Goal: Find specific page/section: Find specific page/section

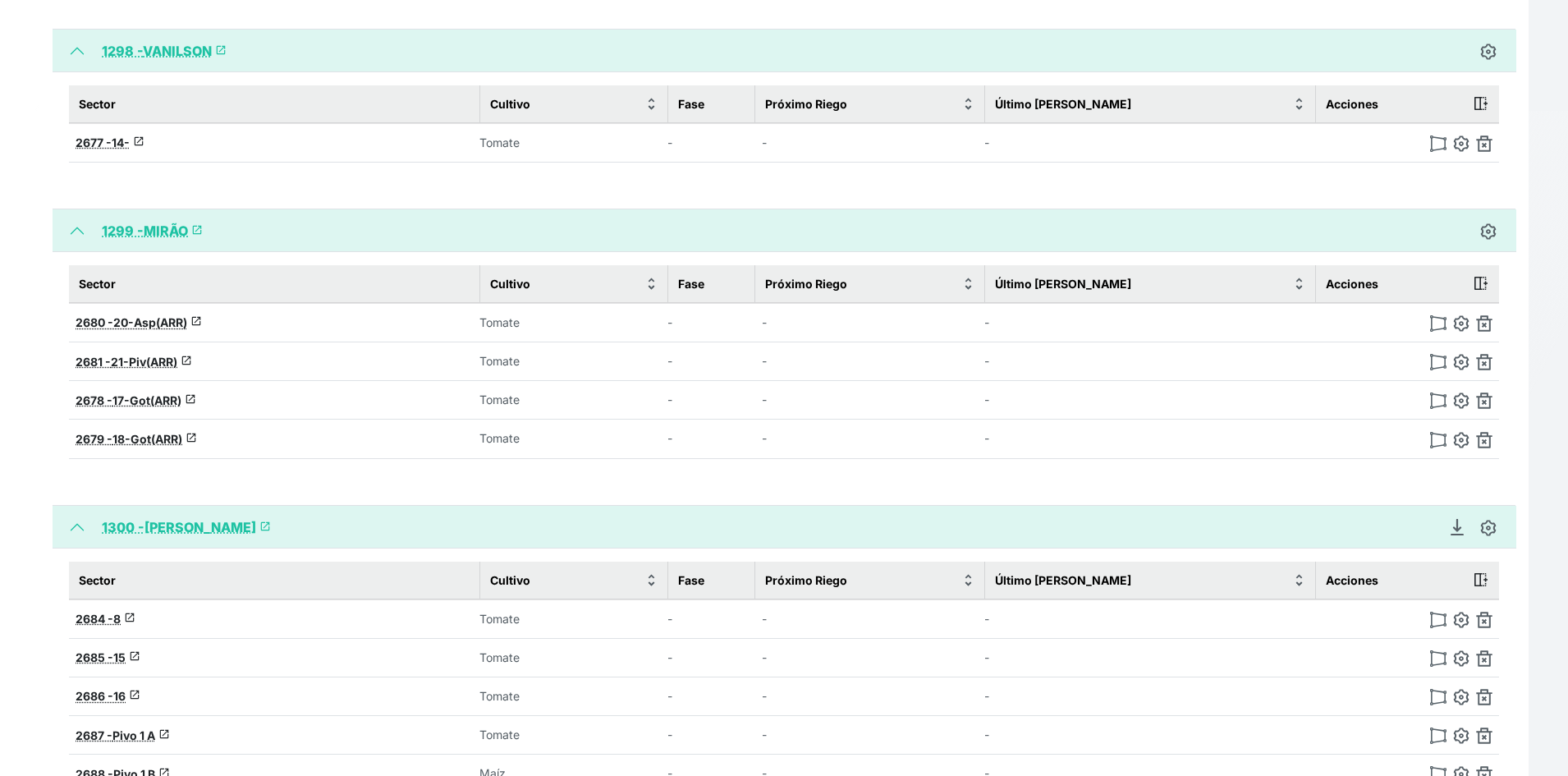
scroll to position [2643, 0]
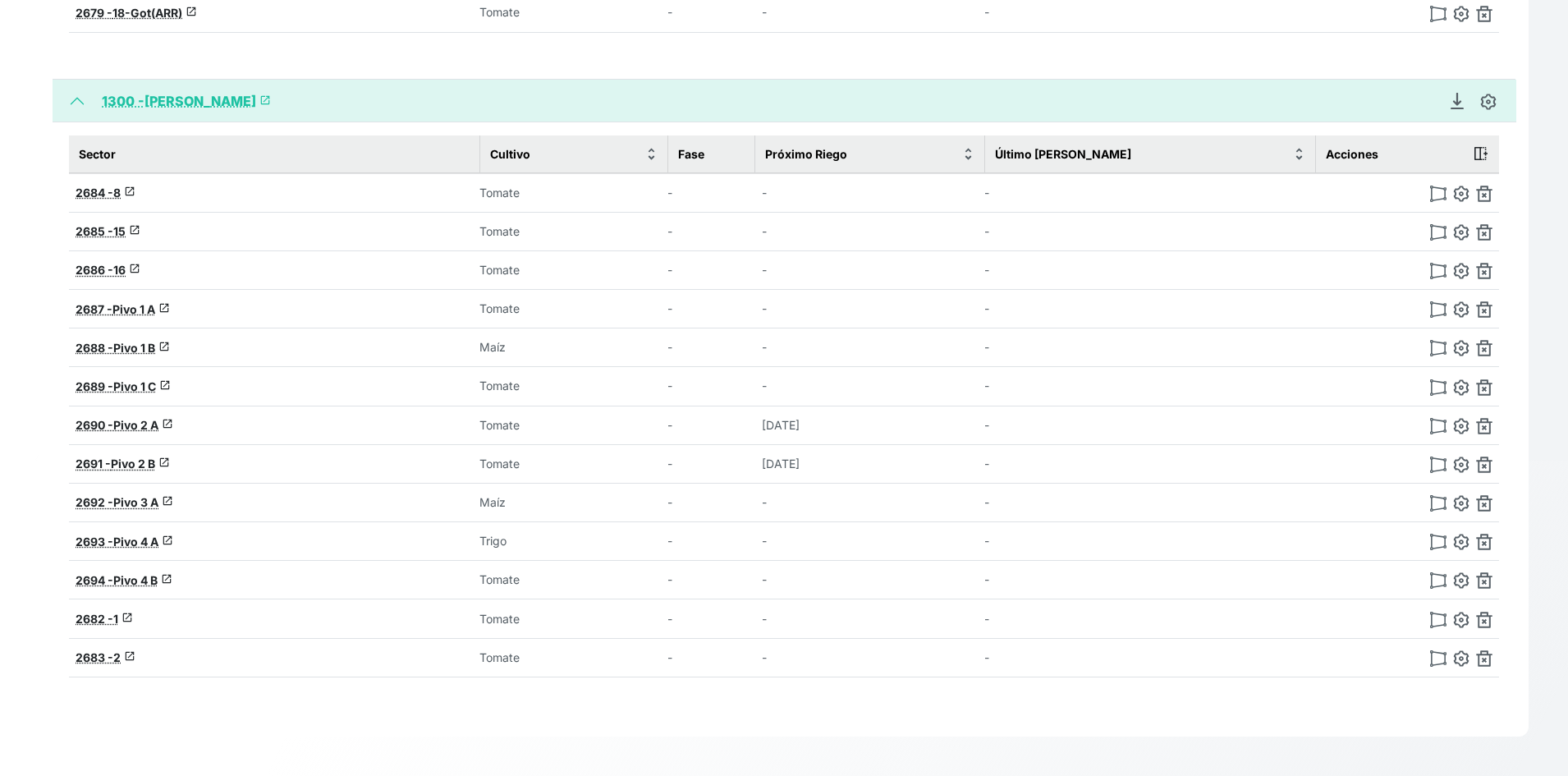
click at [147, 95] on link "1300 - [PERSON_NAME]" at bounding box center [186, 101] width 169 height 17
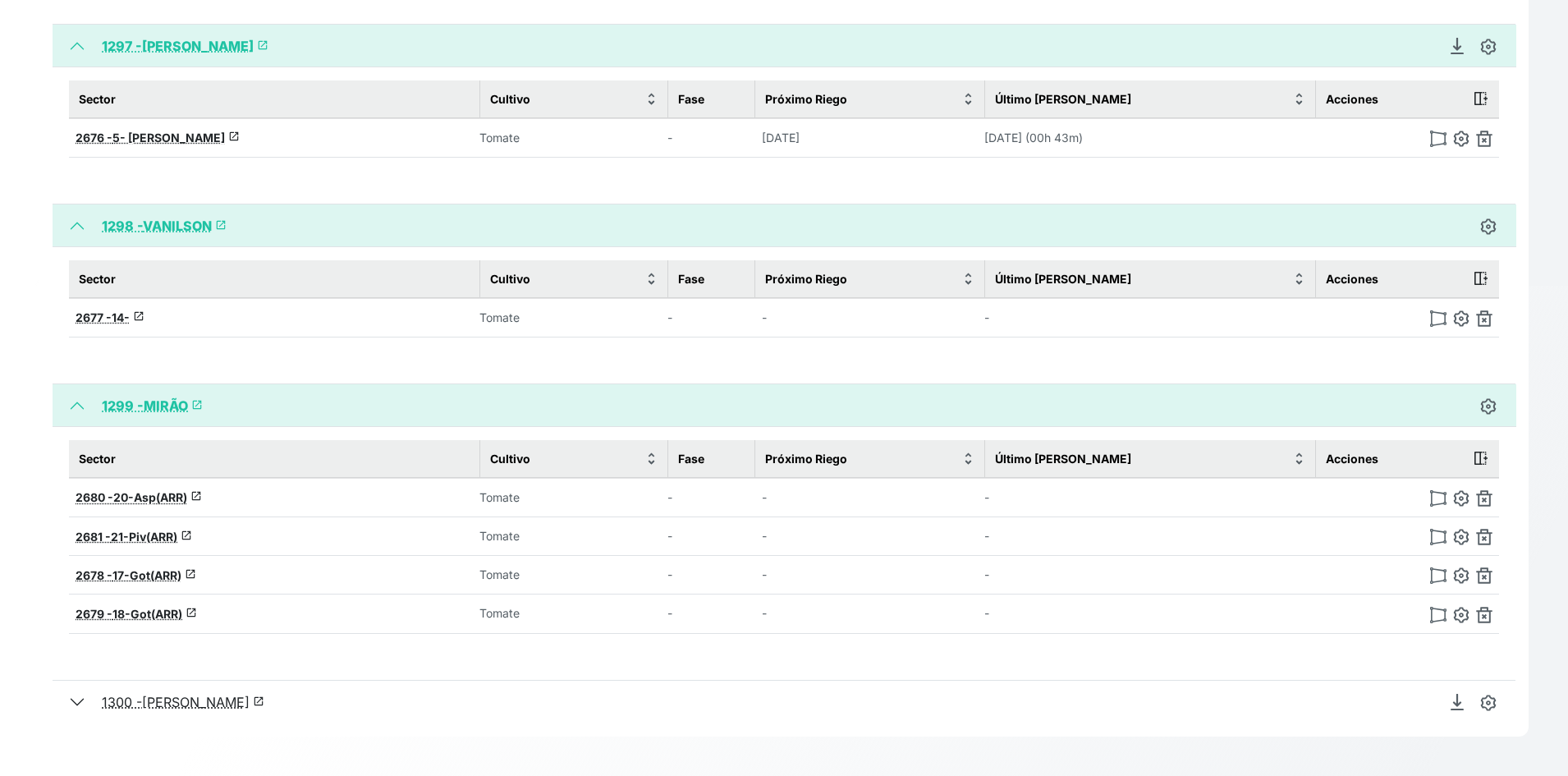
scroll to position [62, 0]
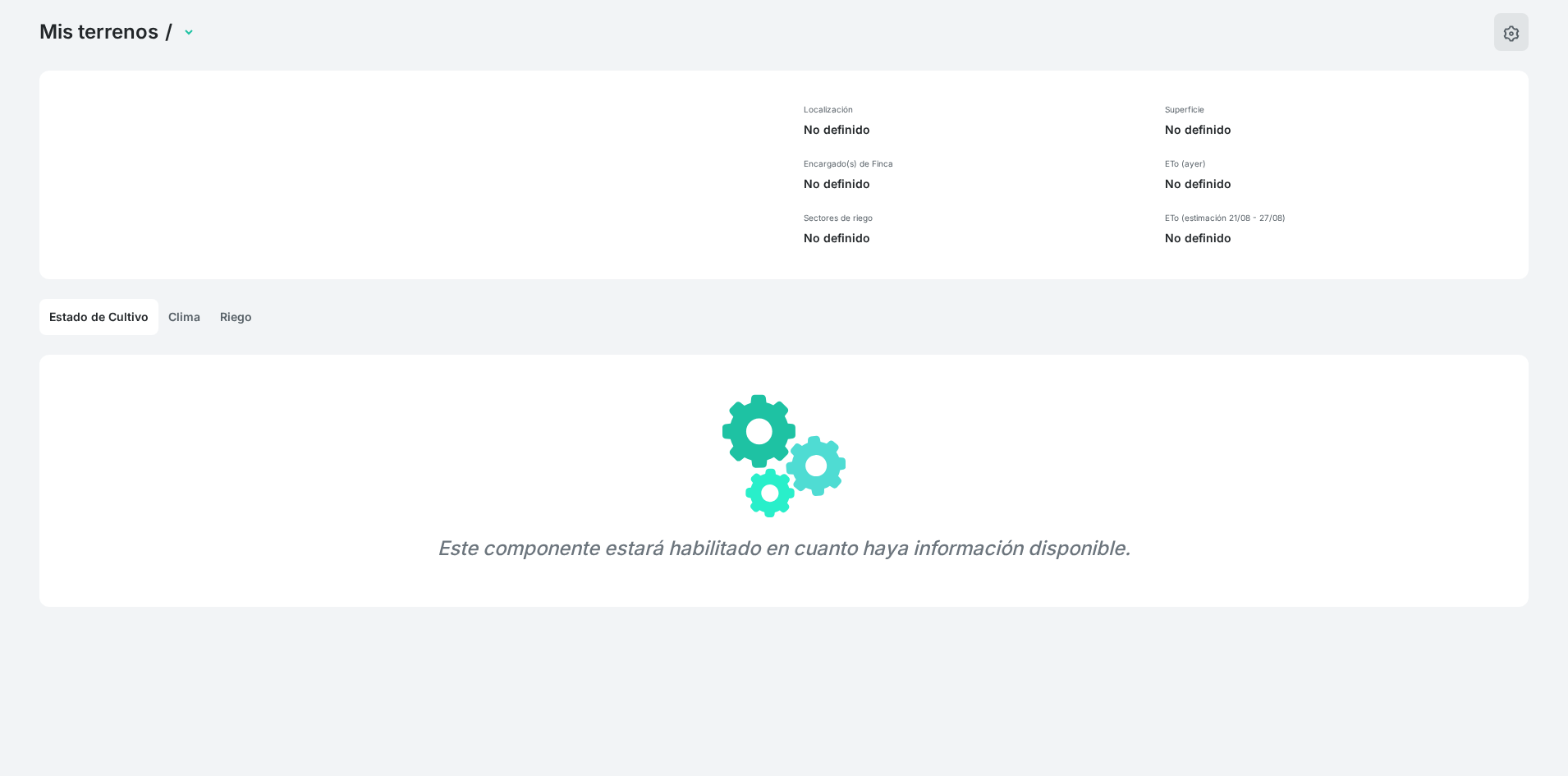
select select "1300"
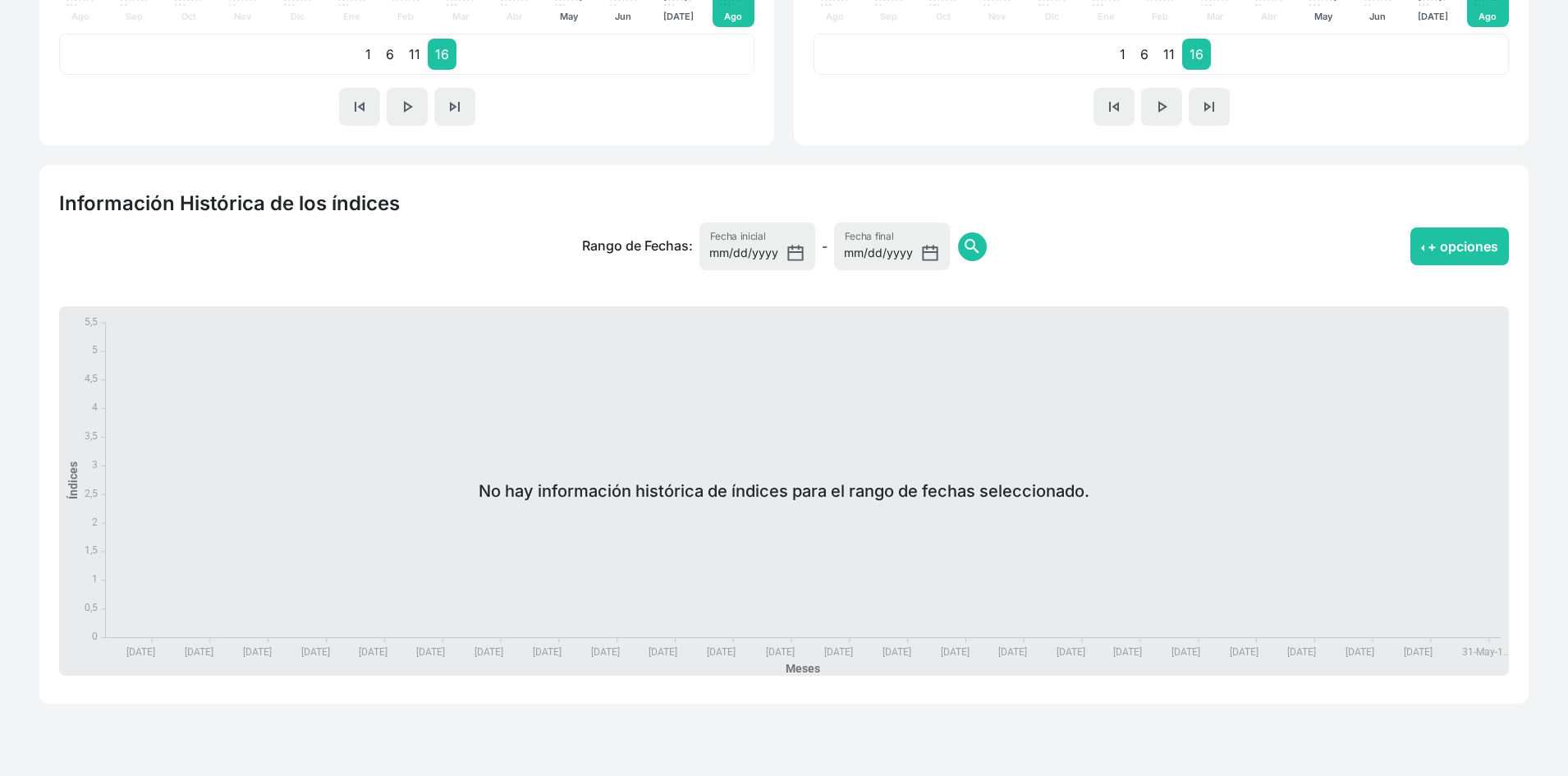
scroll to position [1027, 0]
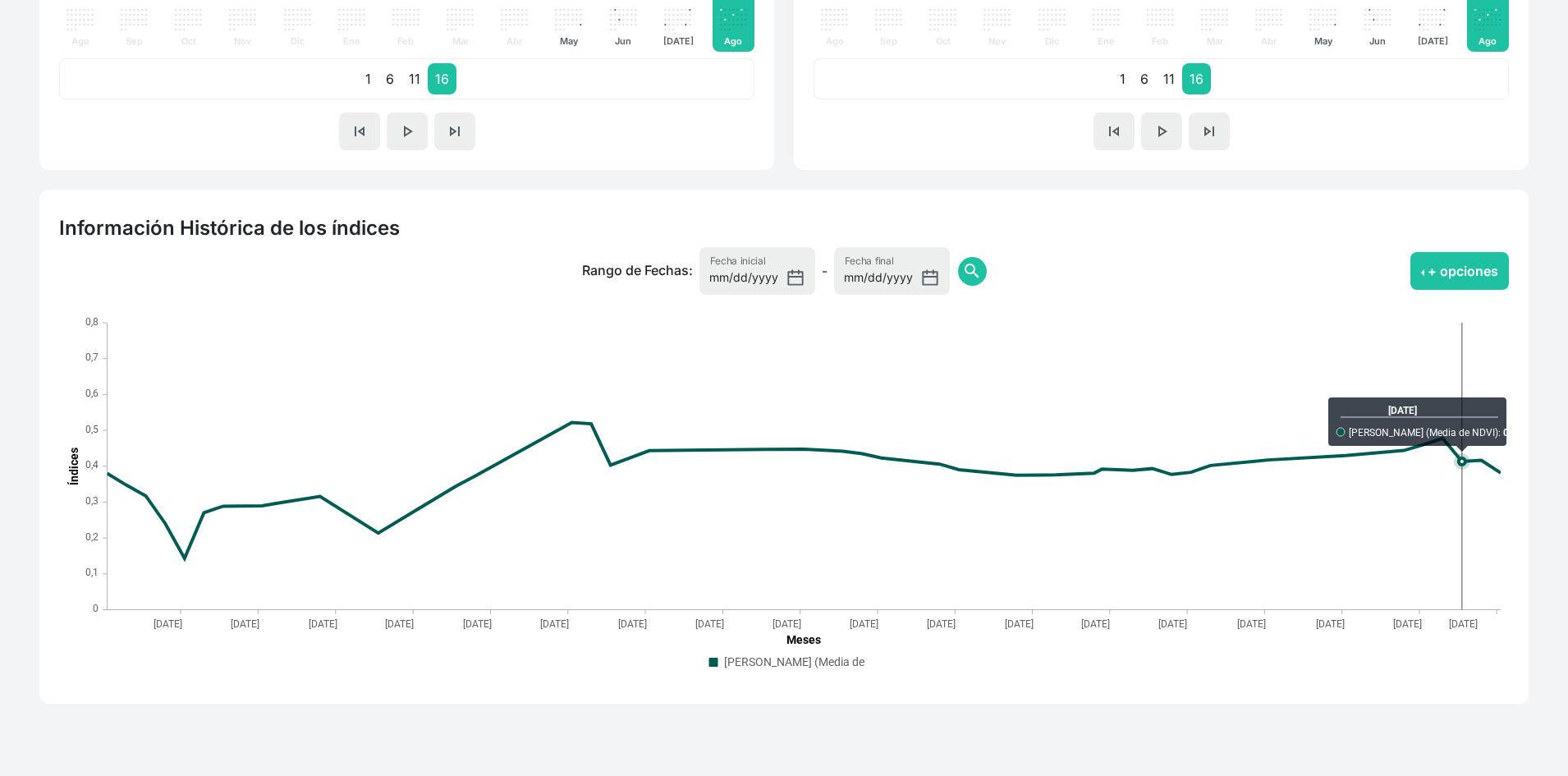
click at [1434, 294] on div "+ opciones Índices mostrados: NDVI SHV Vista: Finca Sectores Finca + Sectores V…" at bounding box center [1336, 271] width 368 height 48
click at [1426, 281] on button "+ opciones" at bounding box center [1459, 271] width 98 height 38
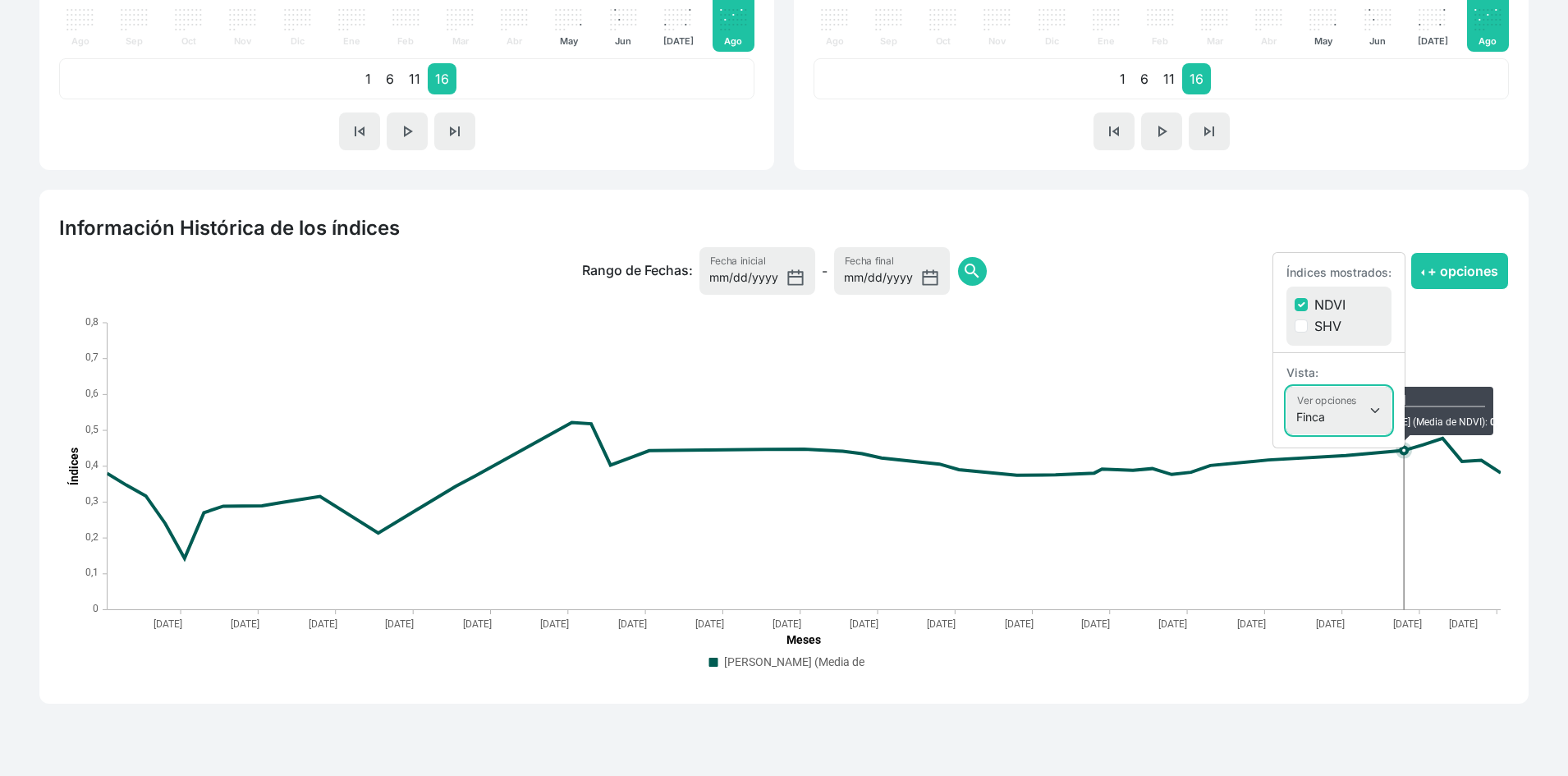
click at [1323, 417] on select "Finca Sectores Finca + Sectores" at bounding box center [1339, 410] width 106 height 48
select select "terrain"
click at [1286, 386] on select "Finca Sectores Finca + Sectores" at bounding box center [1339, 410] width 106 height 48
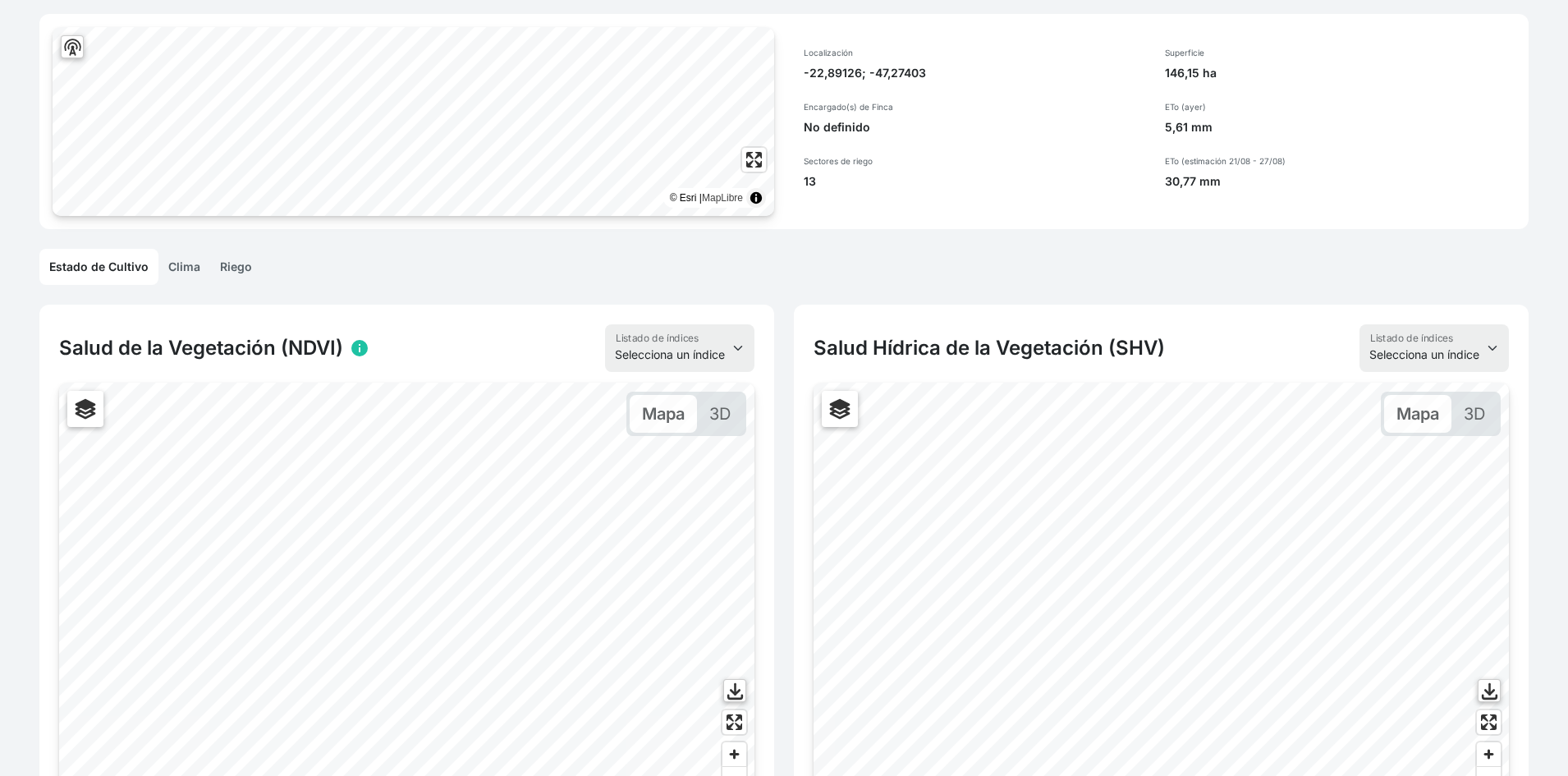
scroll to position [0, 0]
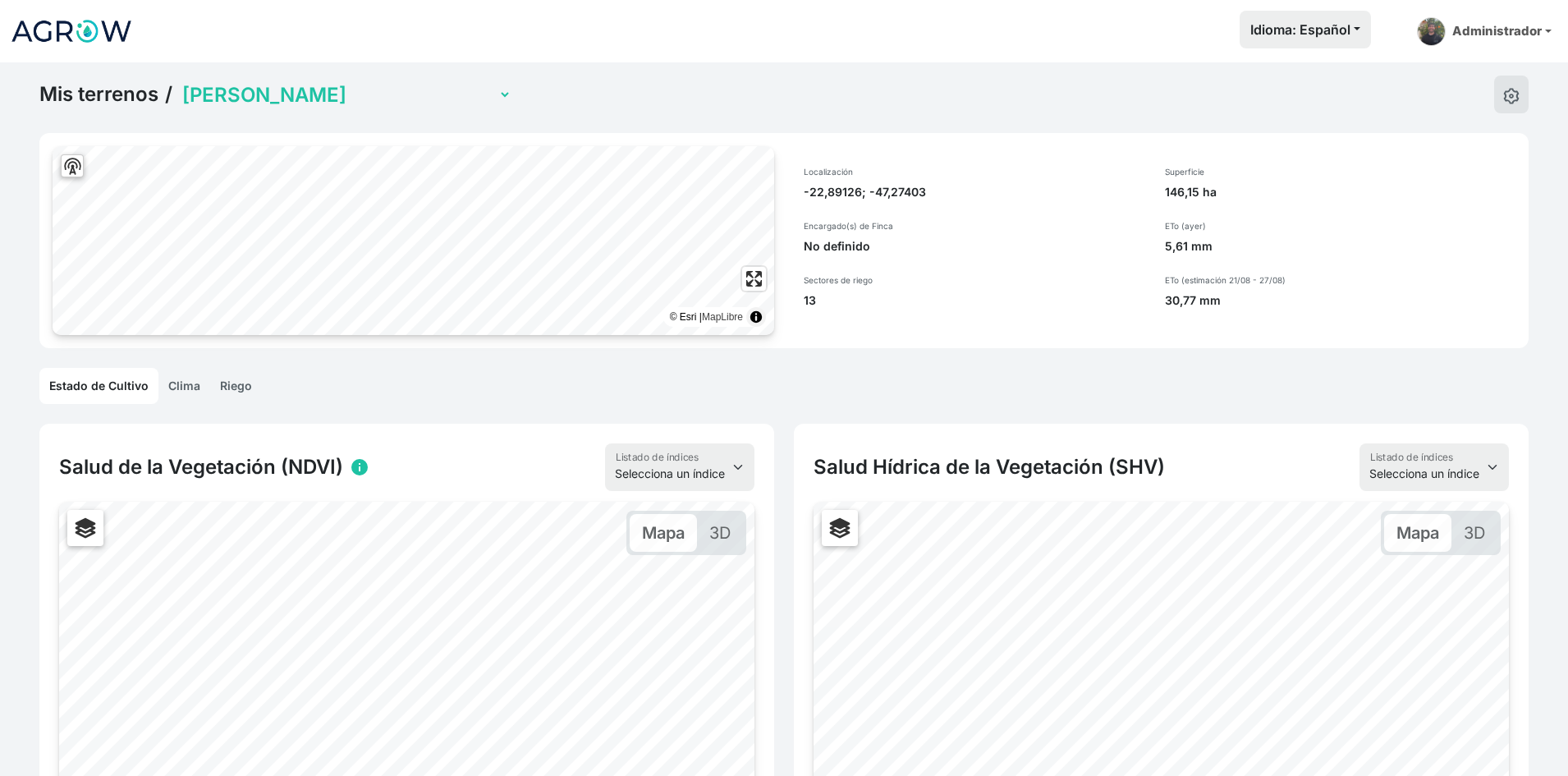
click at [241, 390] on link "Riego" at bounding box center [236, 385] width 51 height 36
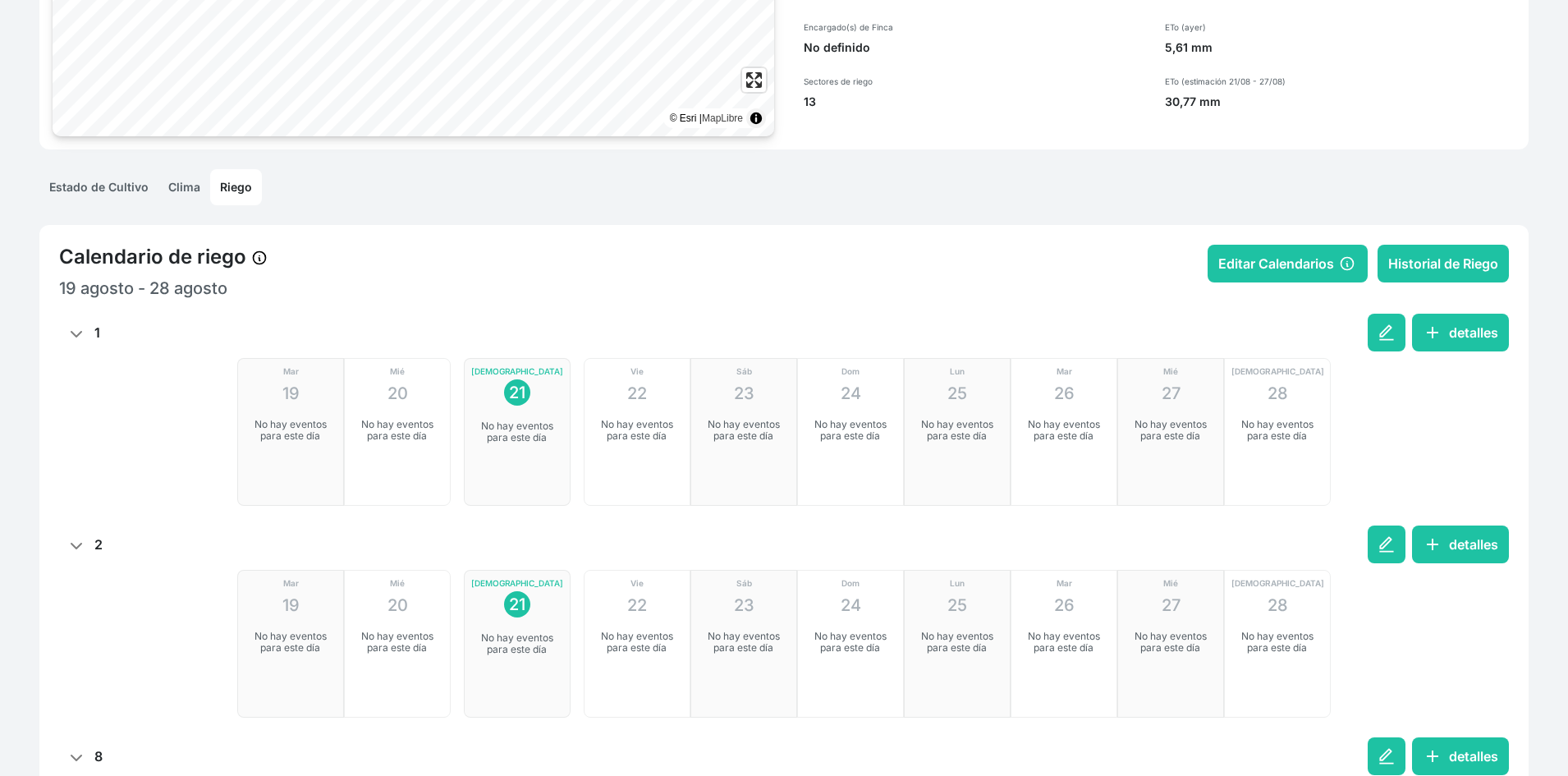
scroll to position [328, 0]
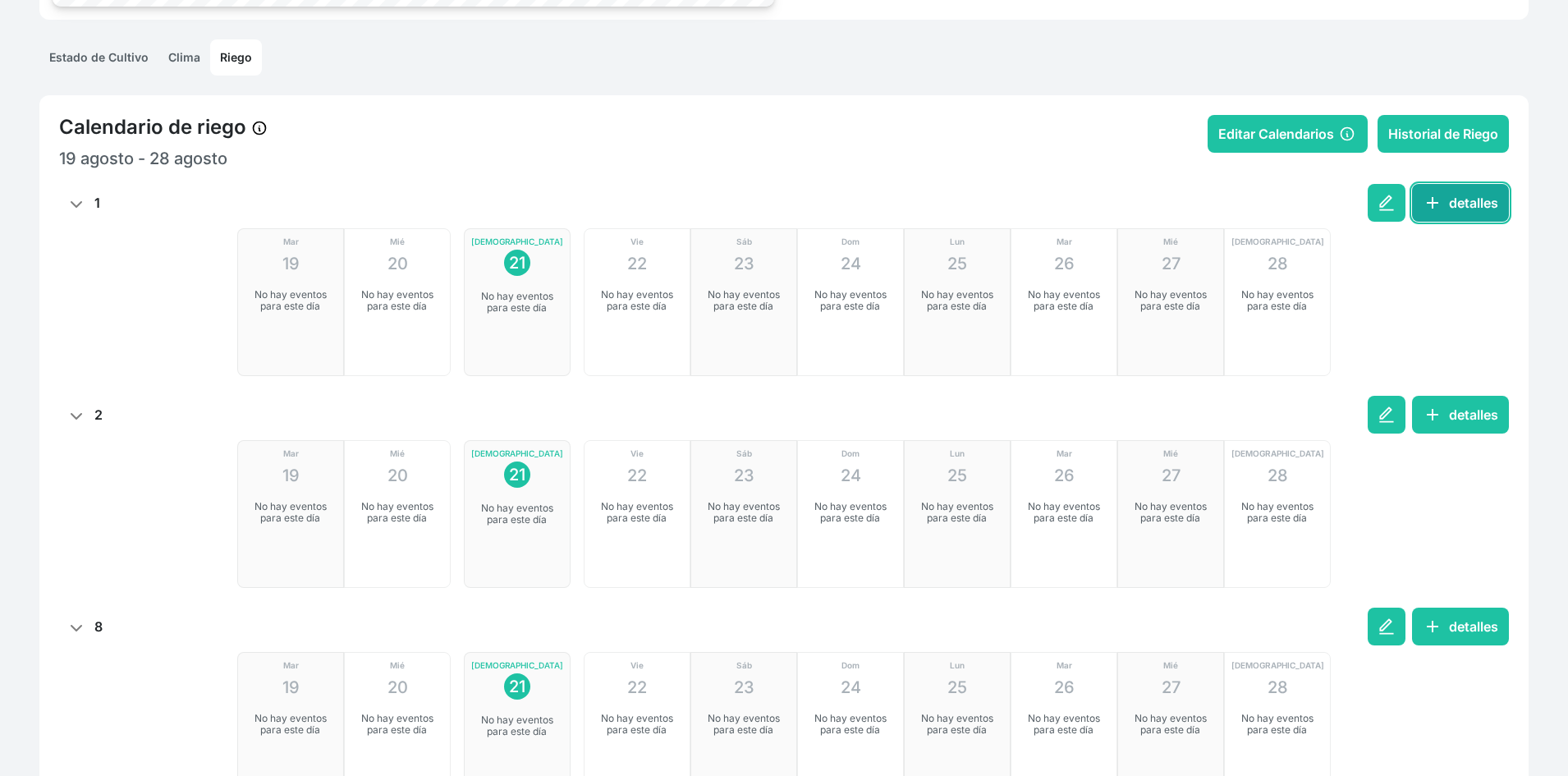
click at [1472, 210] on button "add detalles" at bounding box center [1461, 202] width 97 height 38
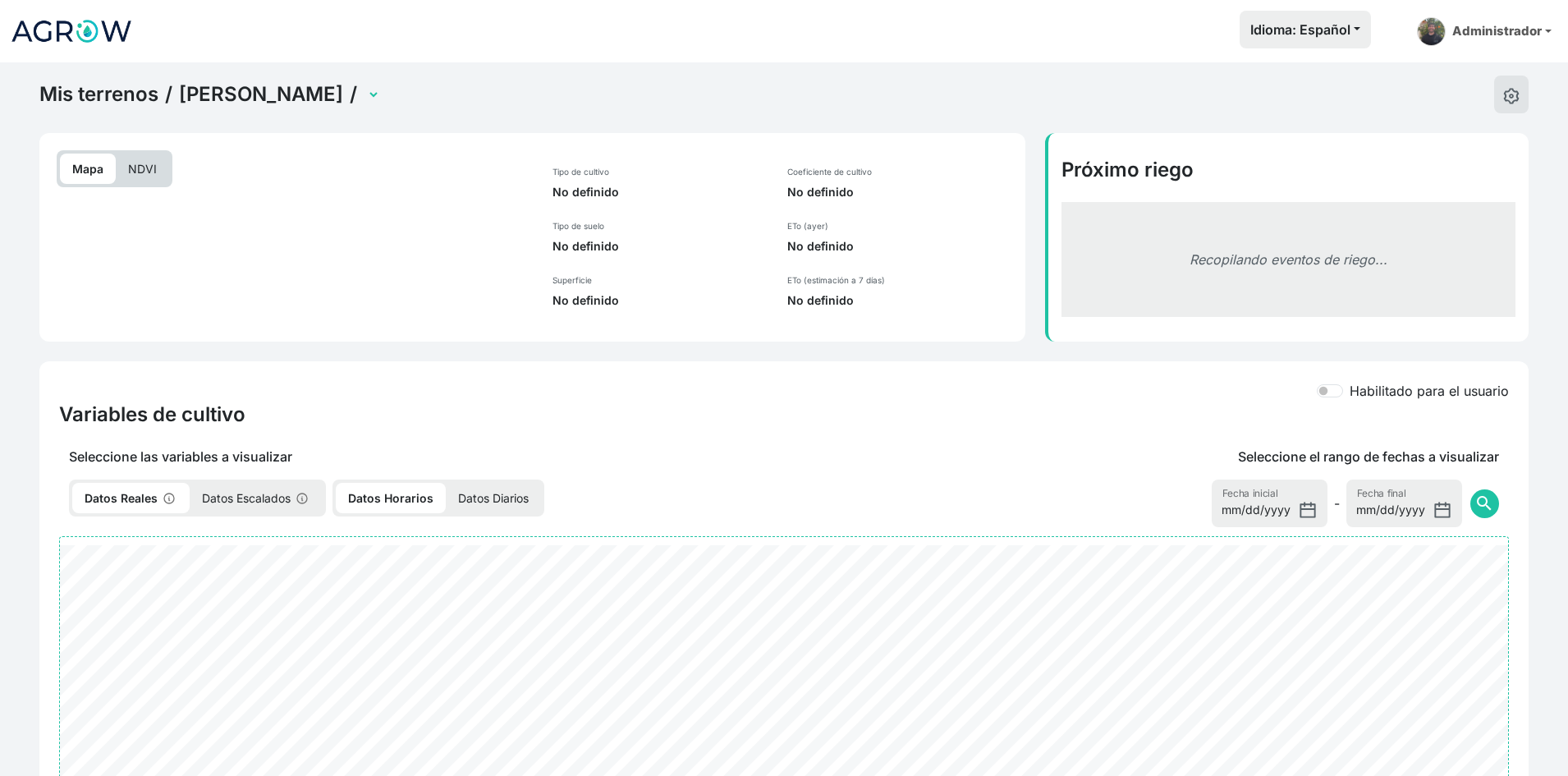
select select "2682"
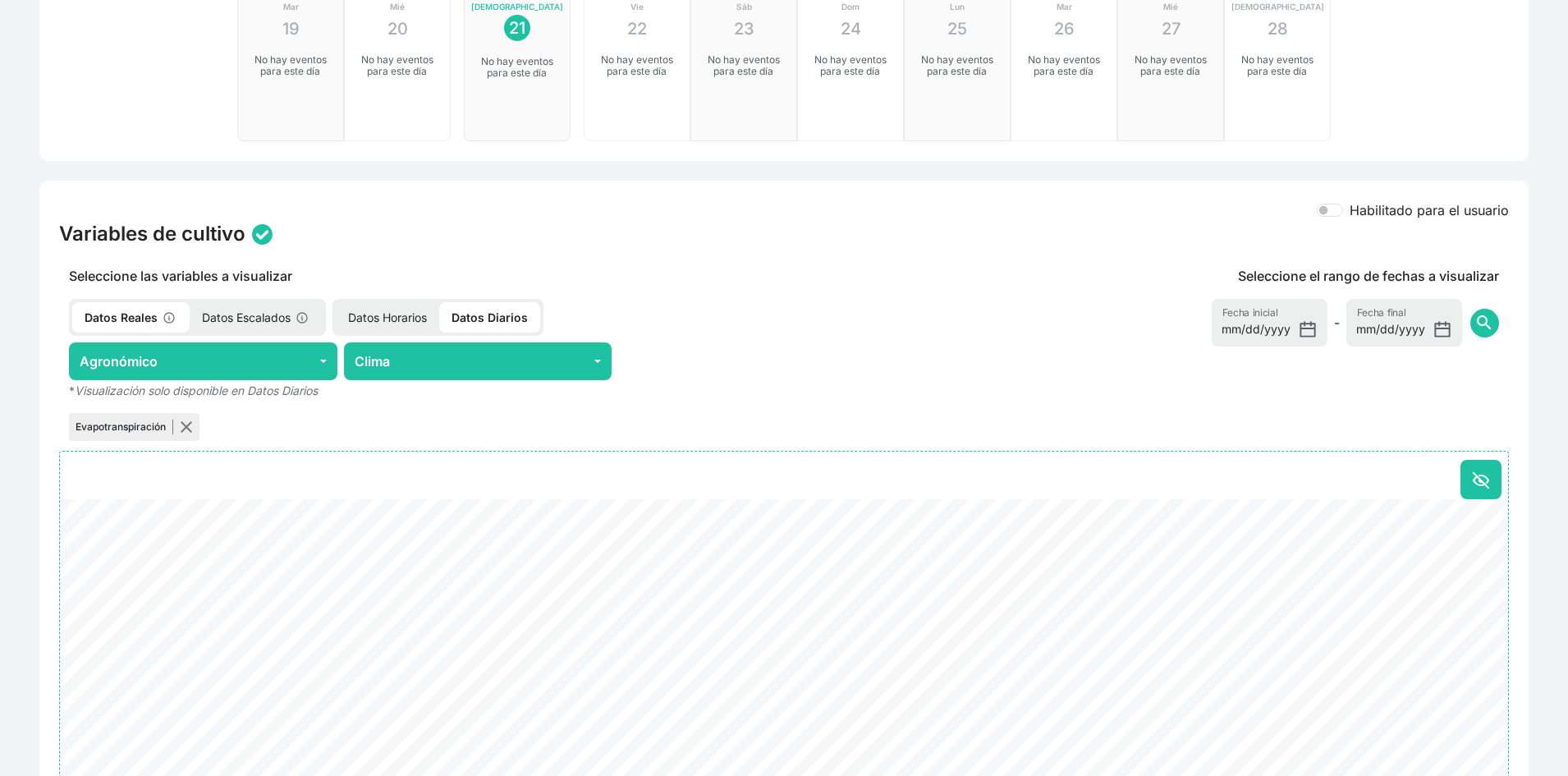
scroll to position [574, 0]
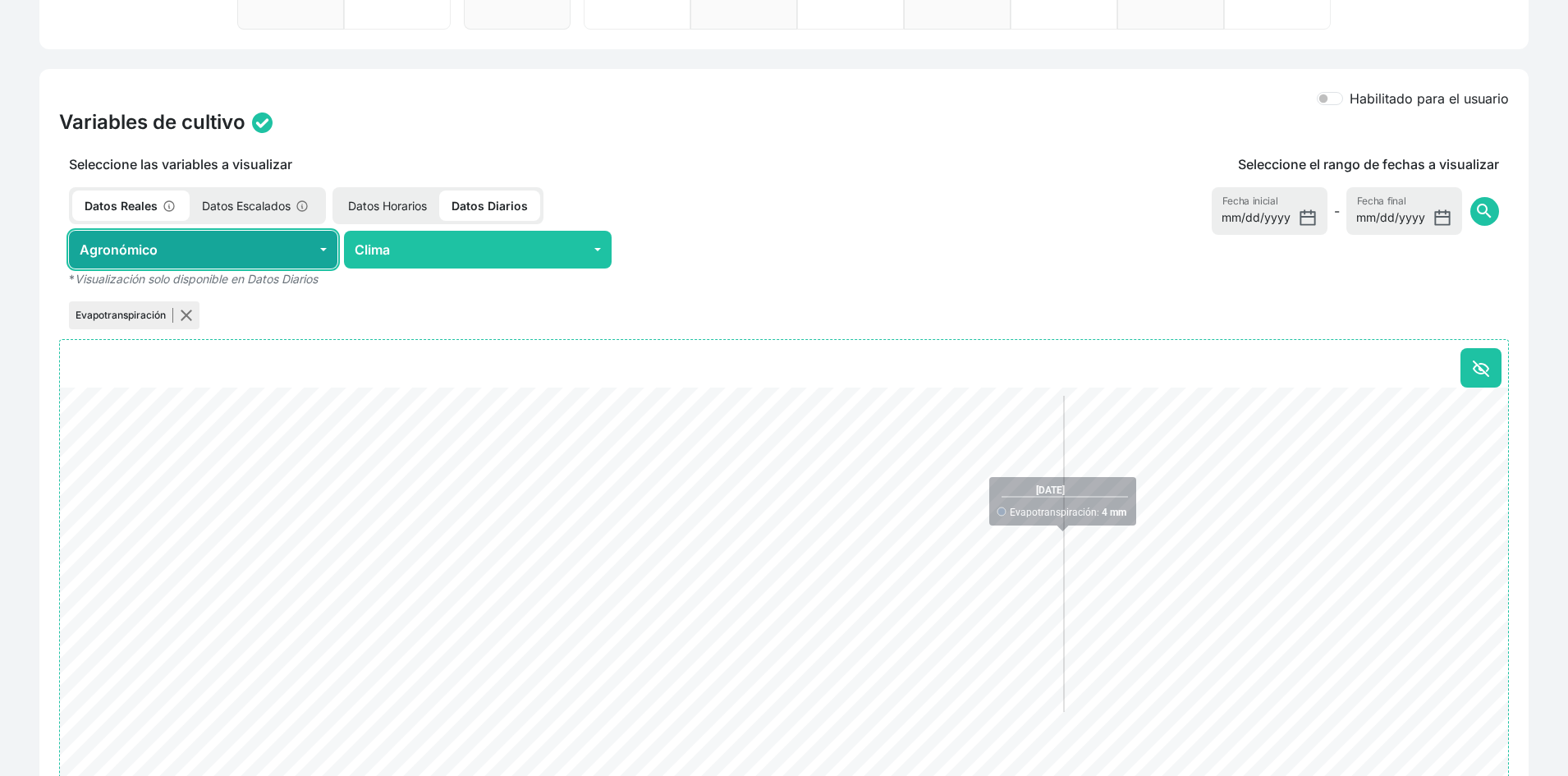
click at [206, 240] on button "Agronómico" at bounding box center [203, 249] width 269 height 38
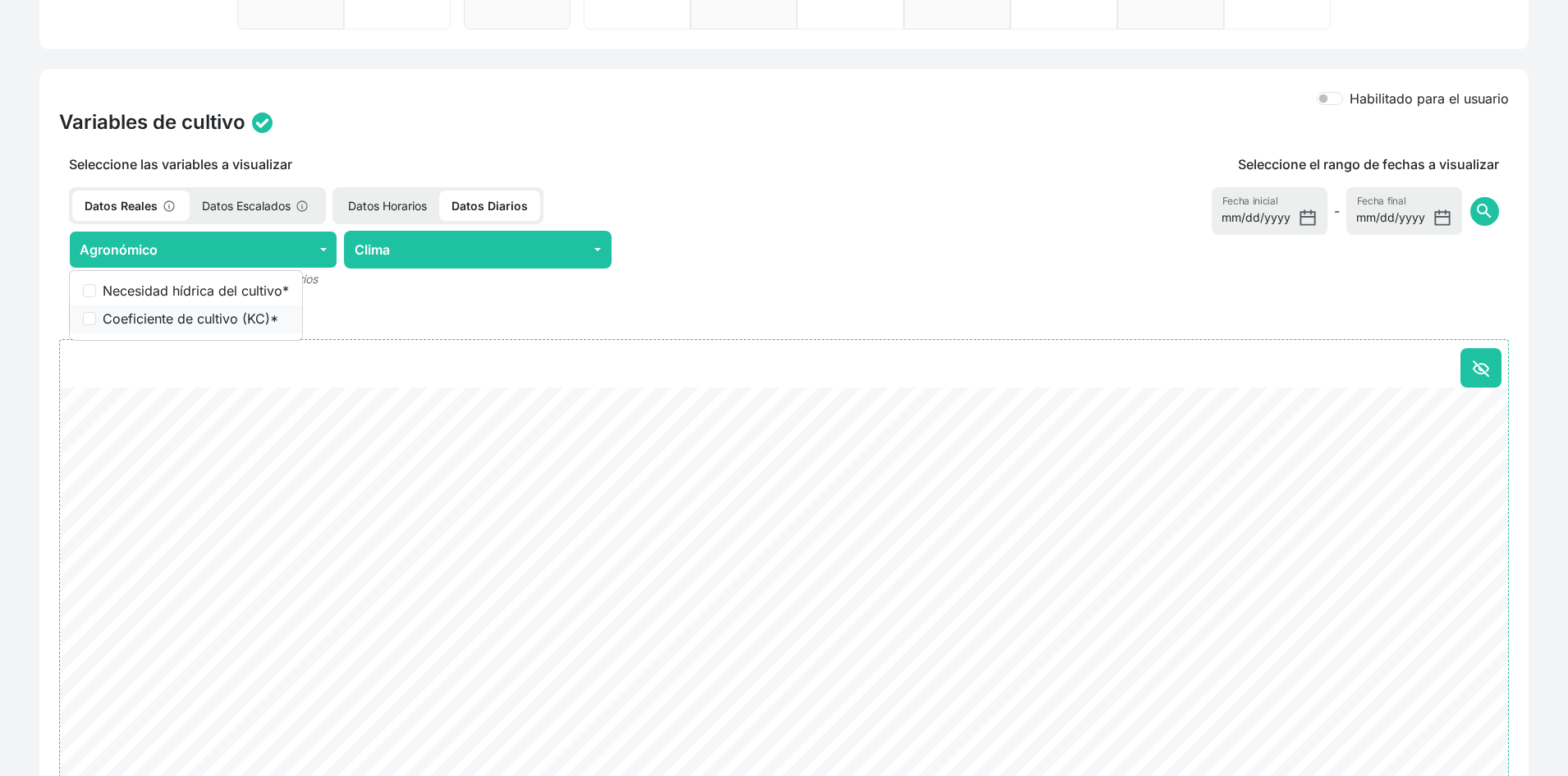
click at [193, 323] on label "Coeficiente de cultivo (KC) *" at bounding box center [195, 317] width 186 height 19
click at [96, 323] on input "Coeficiente de cultivo (KC) *" at bounding box center [89, 318] width 13 height 13
checkbox input "true"
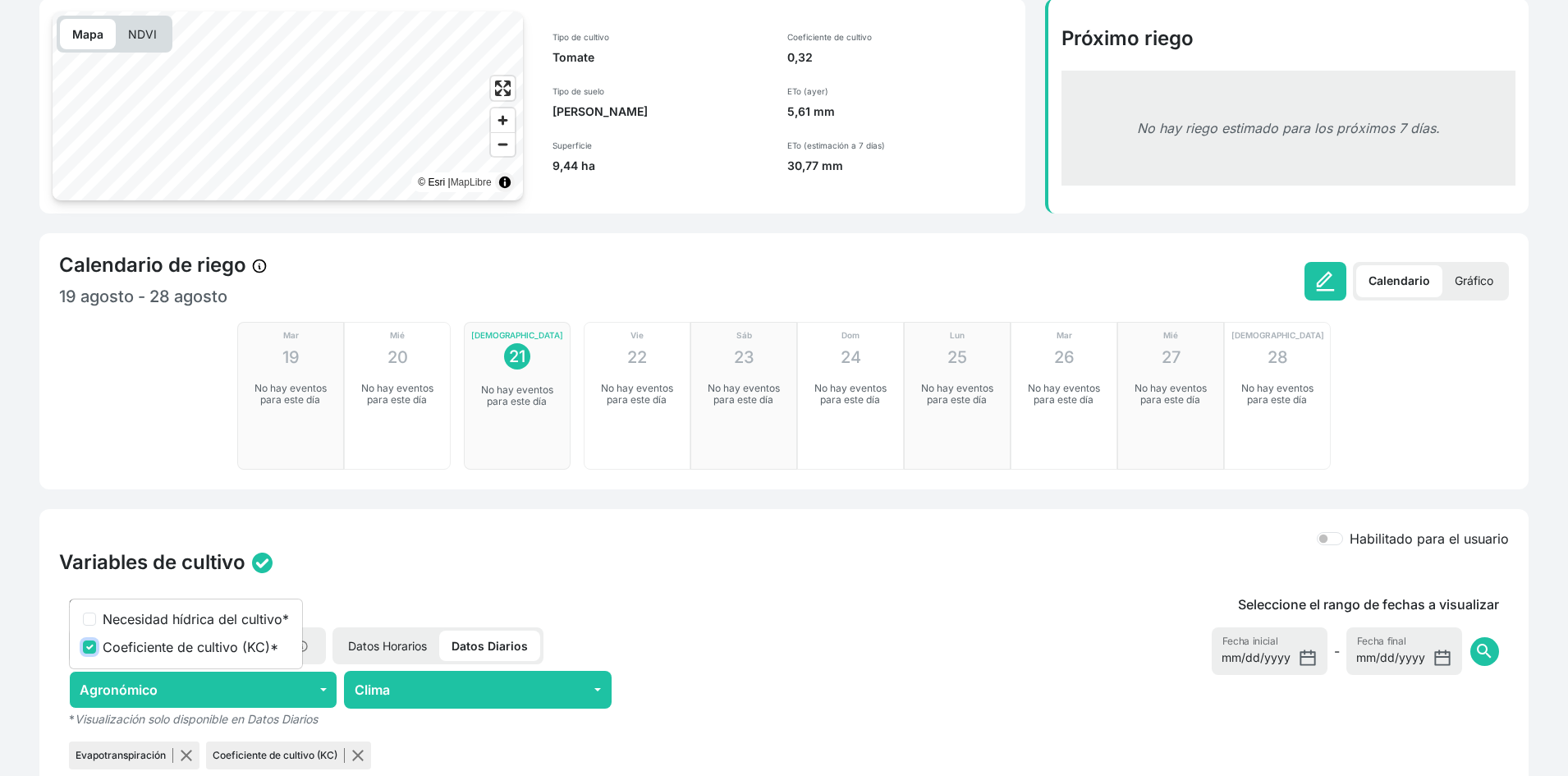
scroll to position [0, 0]
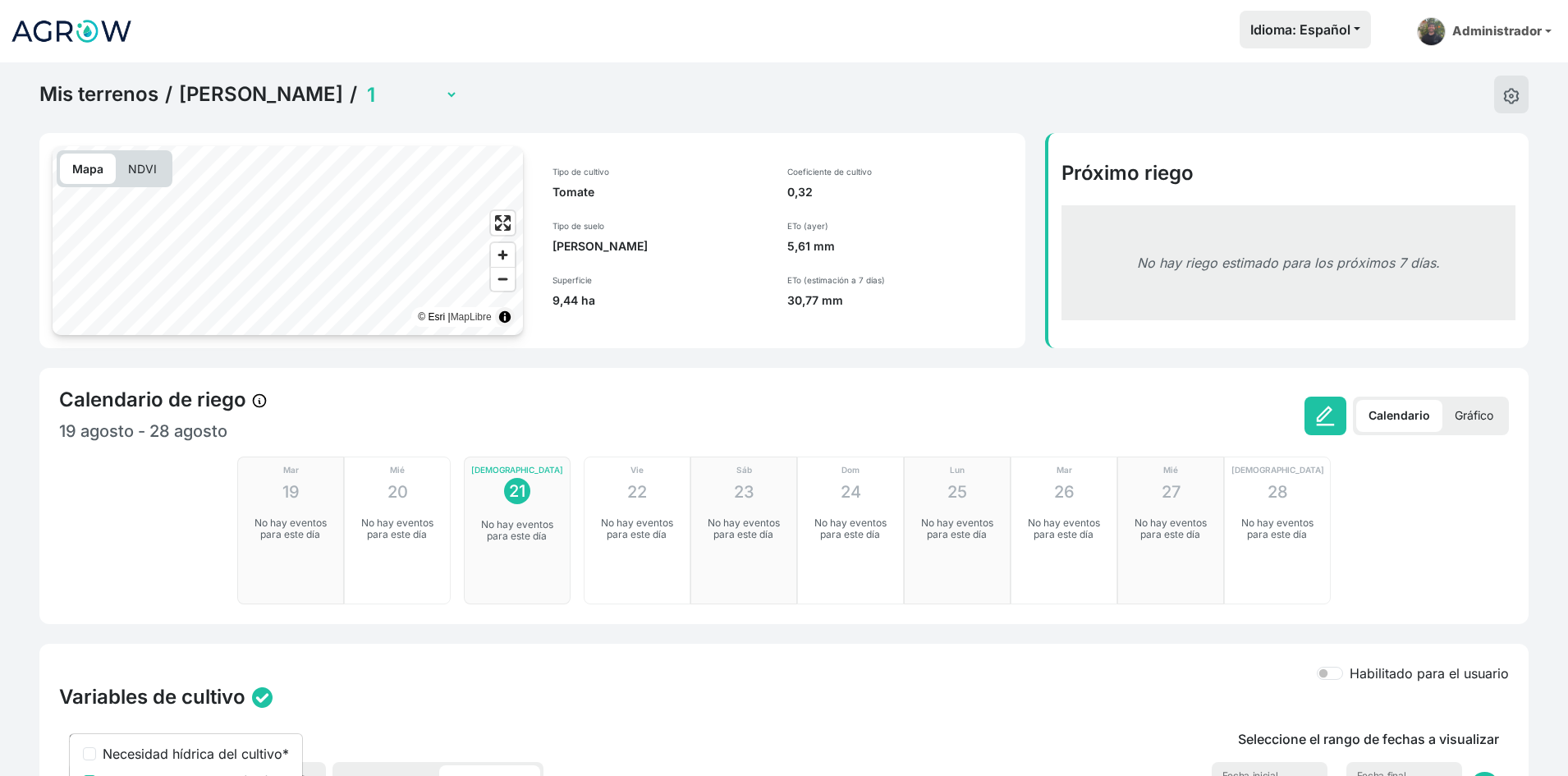
click at [363, 92] on select "1 15 16 2 8 Pivo 1 B Pivo 1 C Pivo 1 A Pivo 2 A Pivo 2 B Pivo 3 A Pivo 4 A Pivo…" at bounding box center [410, 94] width 95 height 26
click at [363, 82] on select "1 15 16 2 8 Pivo 1 B Pivo 1 C Pivo 1 A Pivo 2 A Pivo 2 B Pivo 3 A Pivo 4 A Pivo…" at bounding box center [410, 94] width 95 height 26
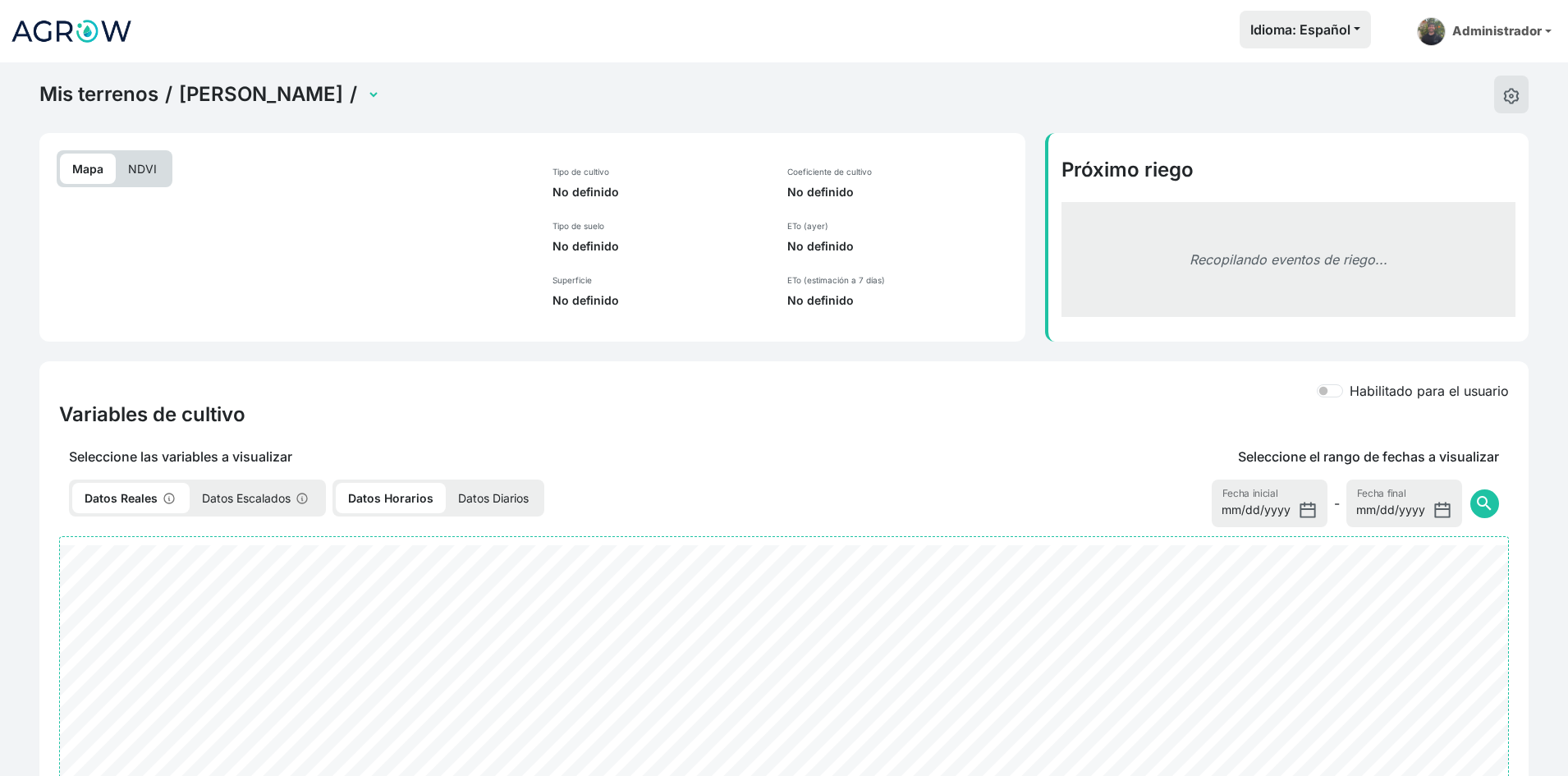
select select "2694"
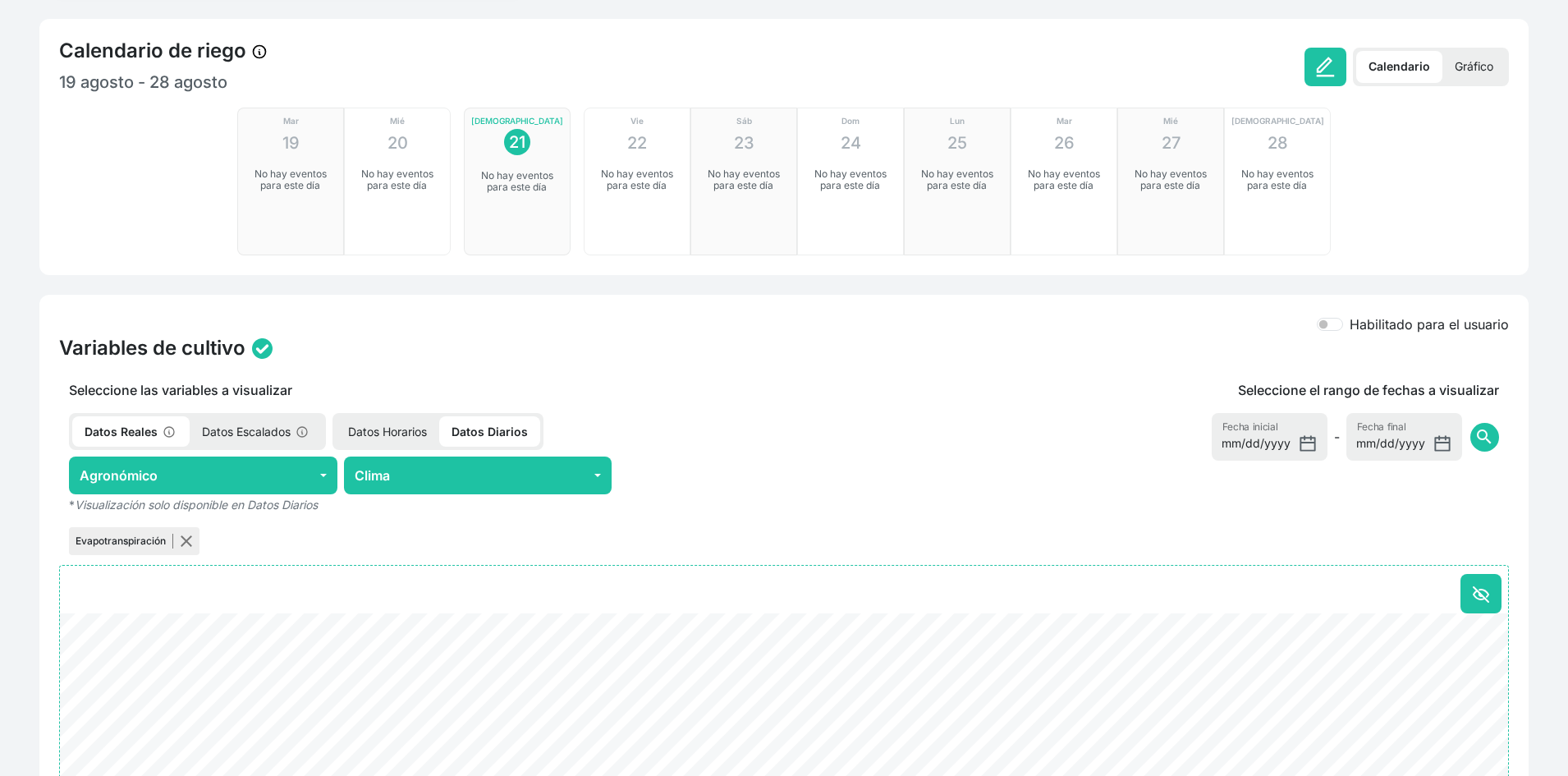
scroll to position [657, 0]
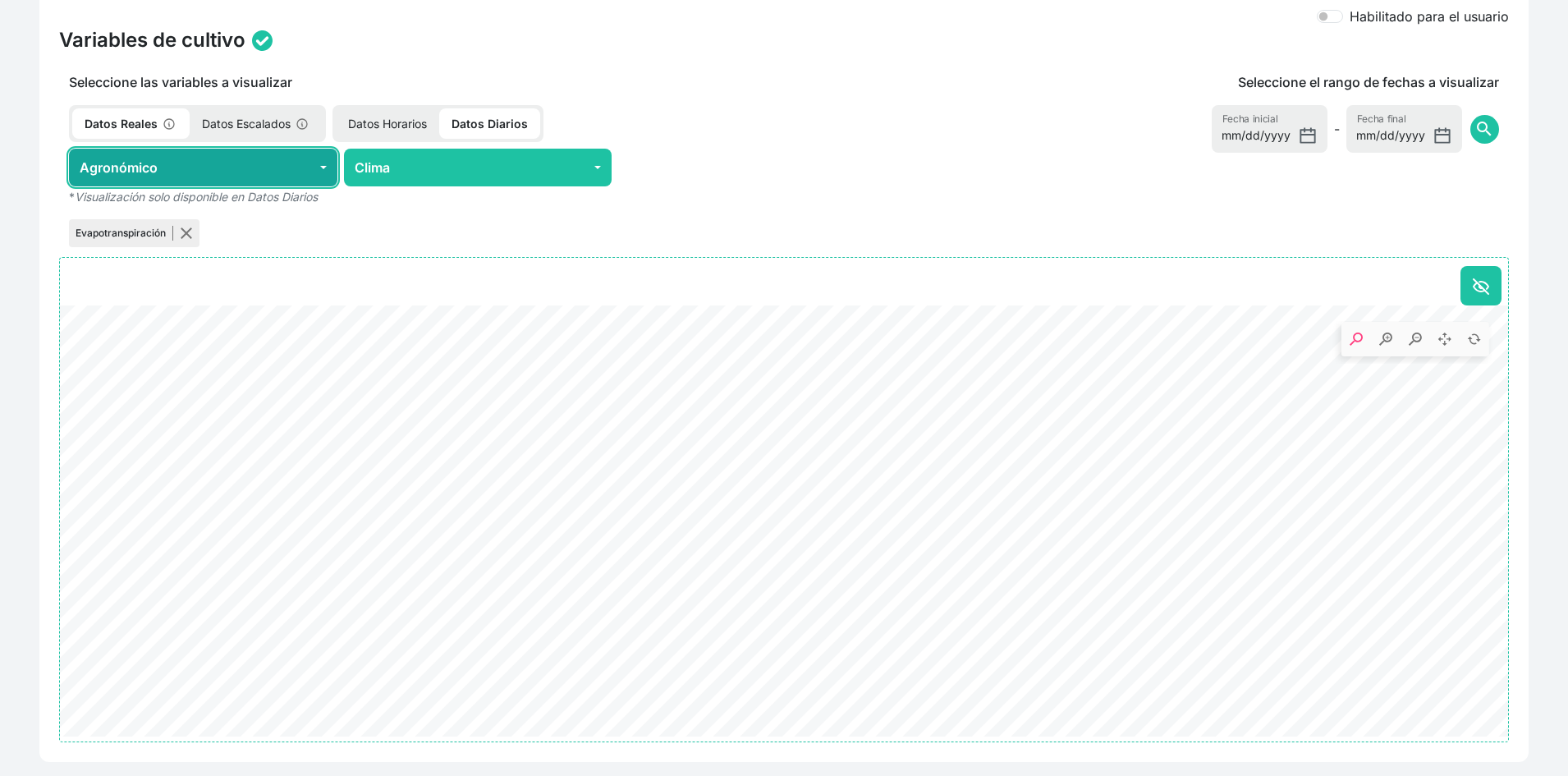
click at [295, 170] on button "Agronómico" at bounding box center [203, 167] width 269 height 38
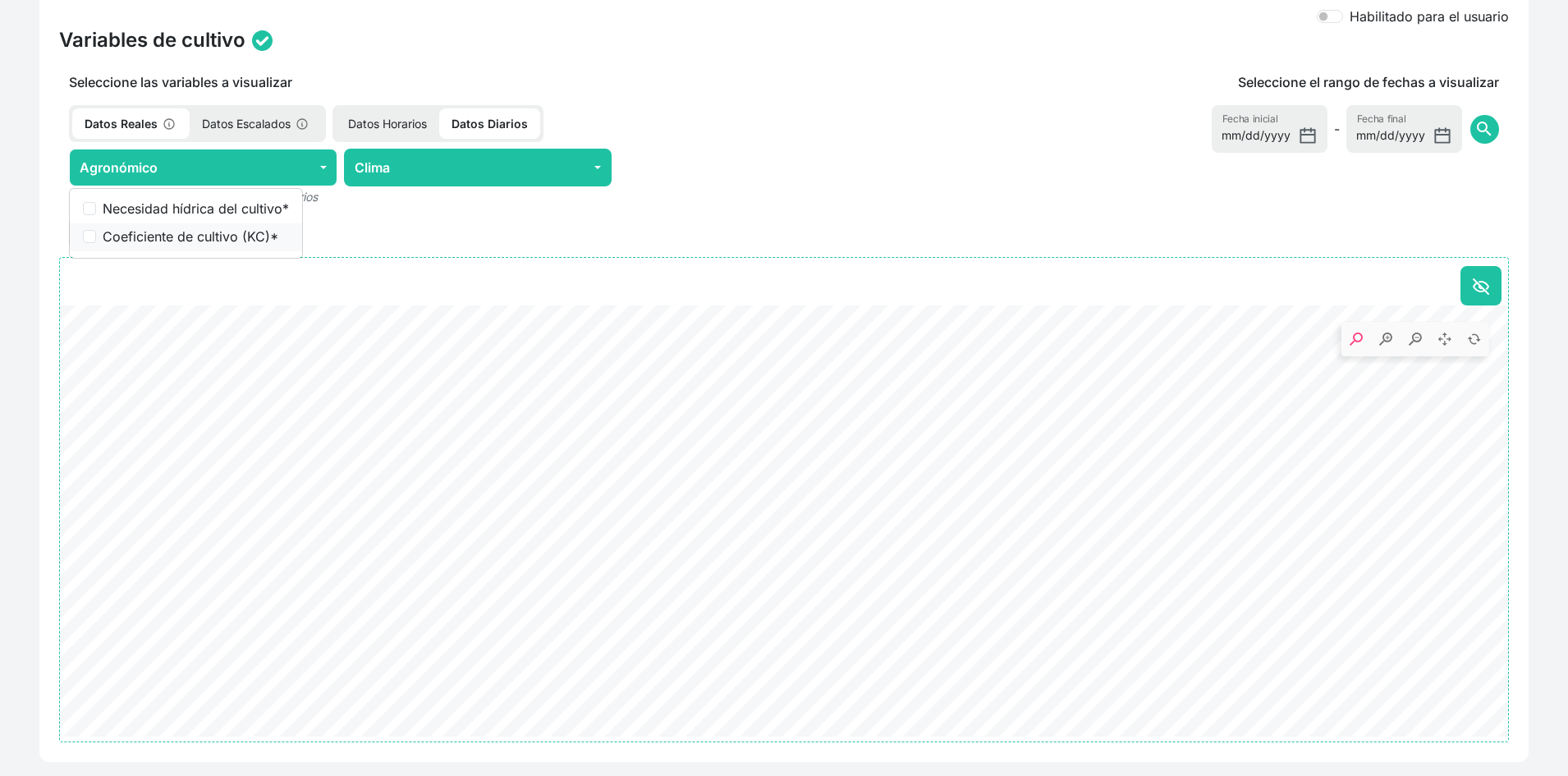
click at [217, 238] on label "Coeficiente de cultivo (KC) *" at bounding box center [195, 236] width 186 height 19
click at [96, 238] on input "Coeficiente de cultivo (KC) *" at bounding box center [89, 237] width 13 height 13
checkbox input "true"
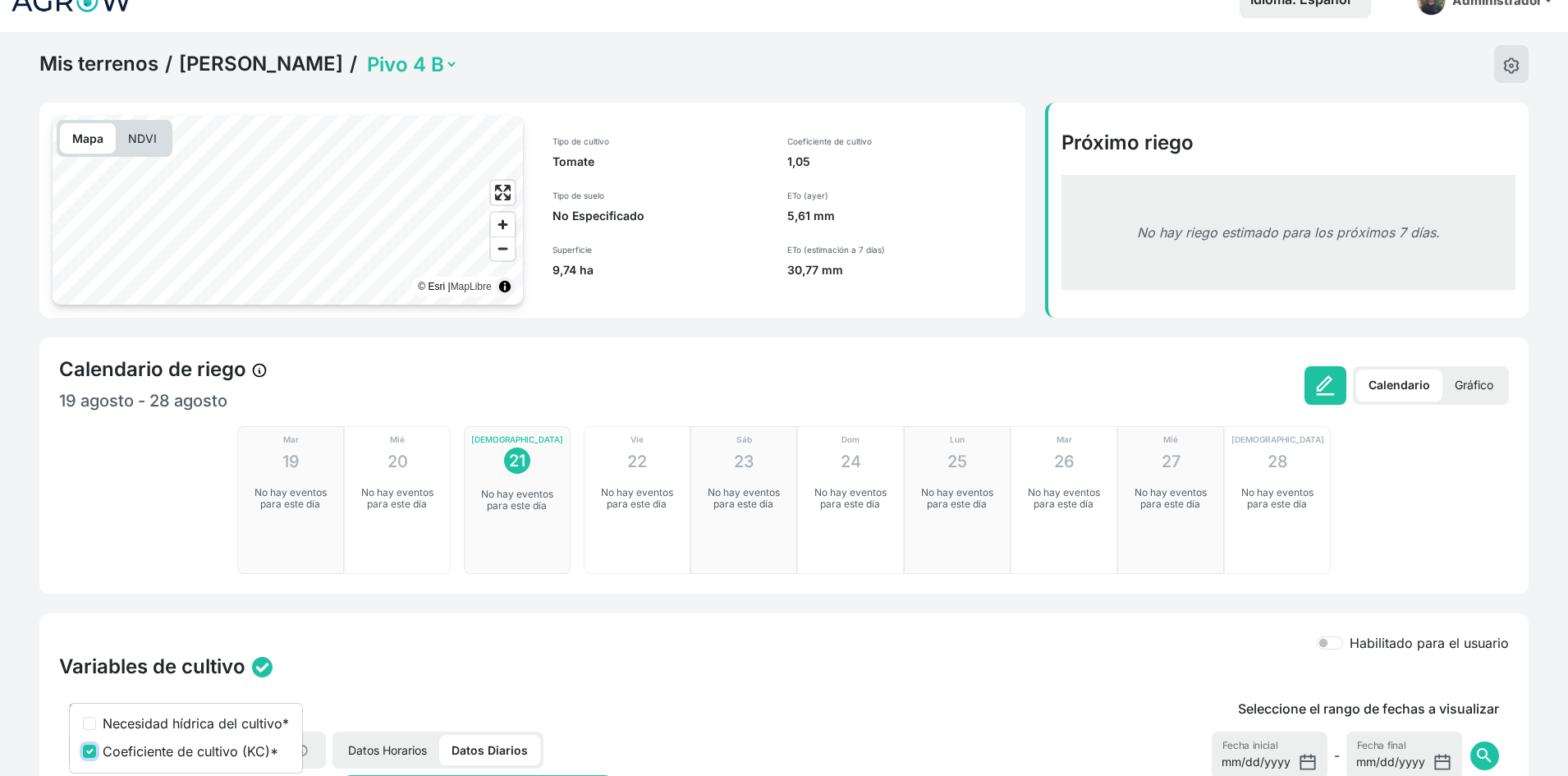
scroll to position [0, 0]
